Goal: Task Accomplishment & Management: Manage account settings

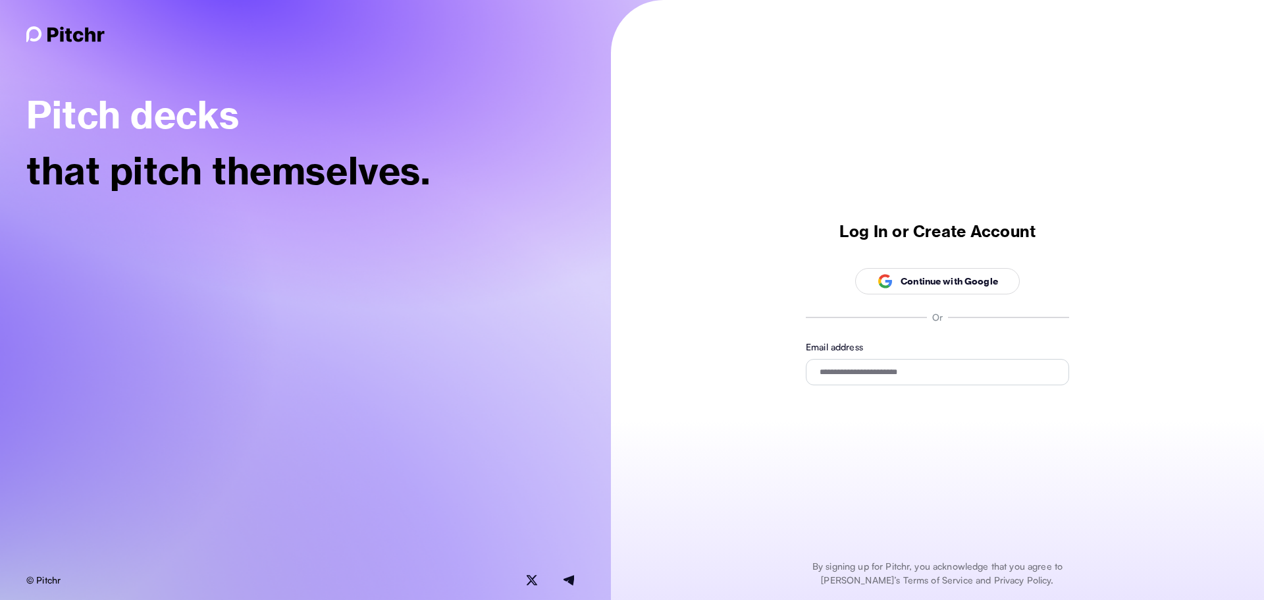
click at [981, 280] on p "Continue with Google" at bounding box center [948, 281] width 97 height 14
click at [960, 286] on p "Continue with Google" at bounding box center [948, 281] width 97 height 14
